Goal: Task Accomplishment & Management: Use online tool/utility

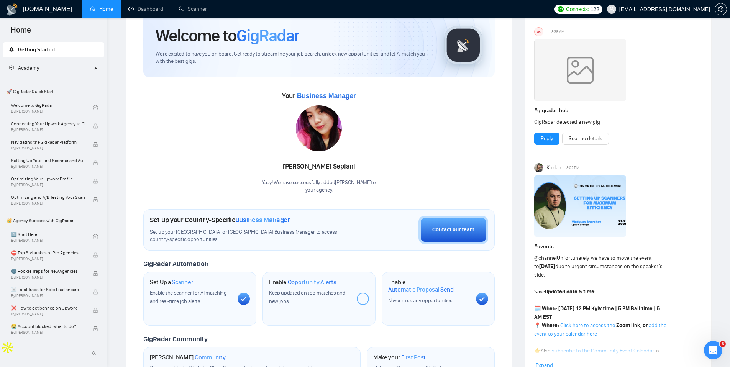
scroll to position [245, 0]
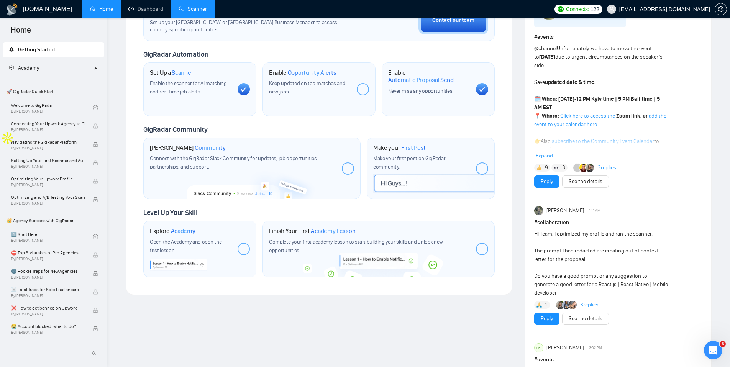
click at [196, 11] on link "Scanner" at bounding box center [192, 9] width 28 height 7
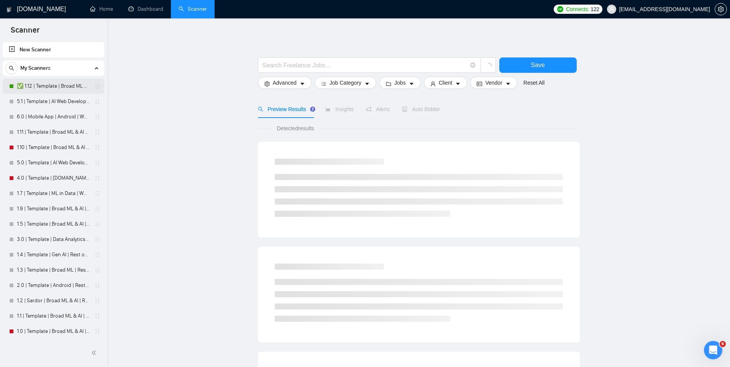
click at [41, 87] on link "✅ 1.12 | Template | Broad ML & AI | Worldwide" at bounding box center [53, 86] width 73 height 15
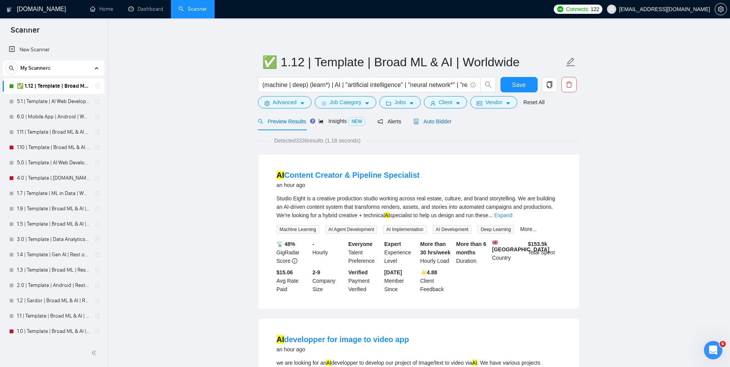
drag, startPoint x: 424, startPoint y: 125, endPoint x: 568, endPoint y: 123, distance: 143.6
click at [424, 125] on div "Auto Bidder" at bounding box center [432, 121] width 38 height 8
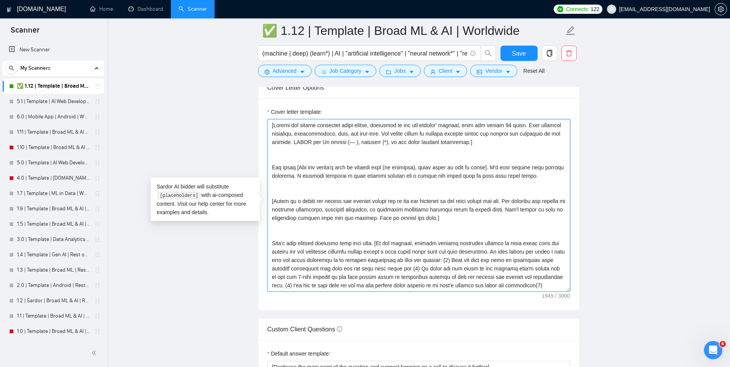
scroll to position [76, 0]
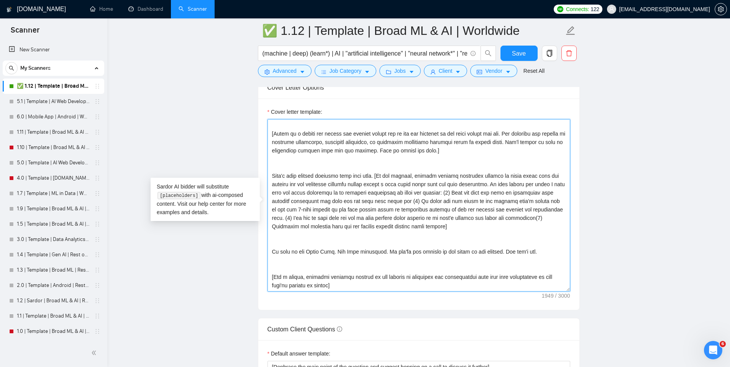
drag, startPoint x: 340, startPoint y: 188, endPoint x: 644, endPoint y: 337, distance: 338.7
click at [644, 337] on main "✅ 1.12 | Template | Broad ML & AI | Worldwide (machine | deep) (learn*) | AI | …" at bounding box center [419, 273] width 598 height 2174
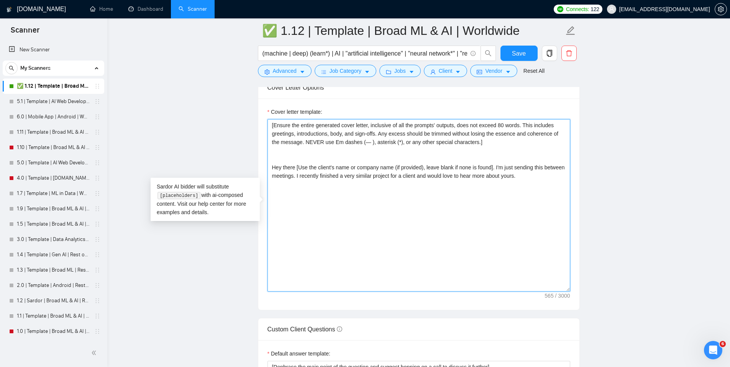
scroll to position [0, 0]
drag, startPoint x: 272, startPoint y: 167, endPoint x: 267, endPoint y: 118, distance: 50.1
click at [267, 119] on div "Cover letter template: [Ensure the entire generated cover letter, inclusive of …" at bounding box center [418, 203] width 321 height 211
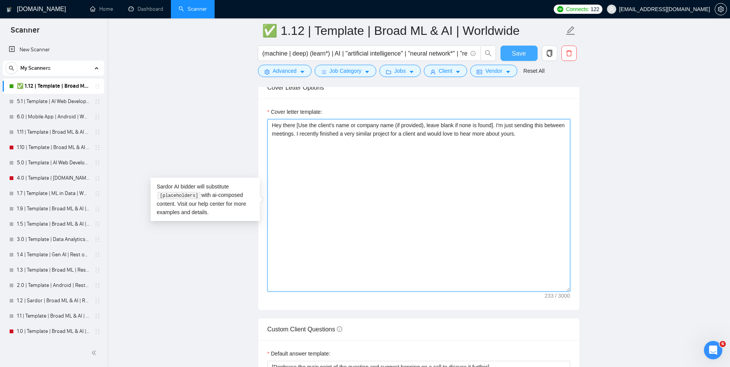
type textarea "Hey there [Use the client's name or company name (if provided), leave blank if …"
click at [520, 51] on span "Save" at bounding box center [519, 54] width 14 height 10
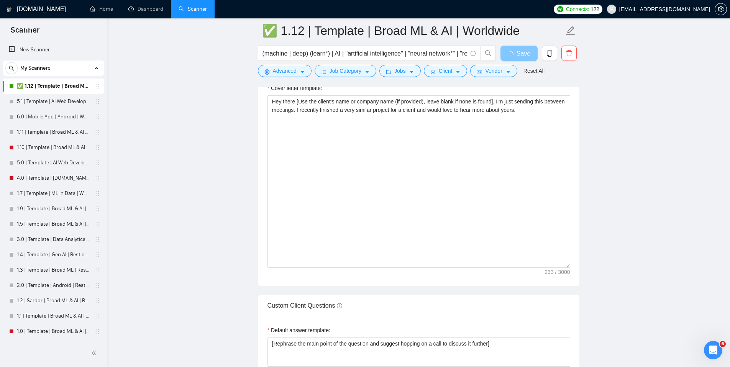
scroll to position [816, 0]
